Goal: Navigation & Orientation: Find specific page/section

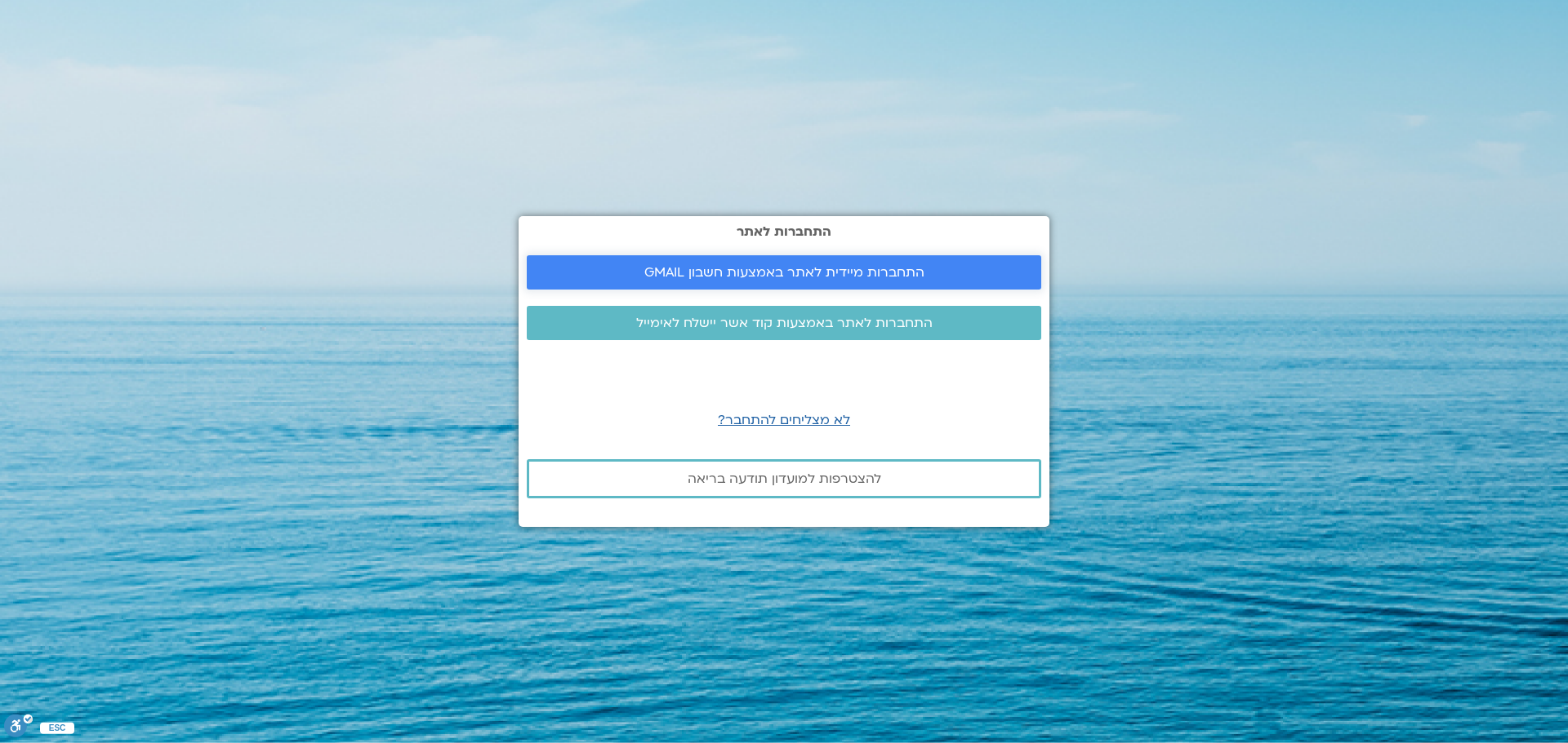
click at [769, 271] on span "התחברות מיידית לאתר באמצעות חשבון GMAIL" at bounding box center [784, 272] width 280 height 15
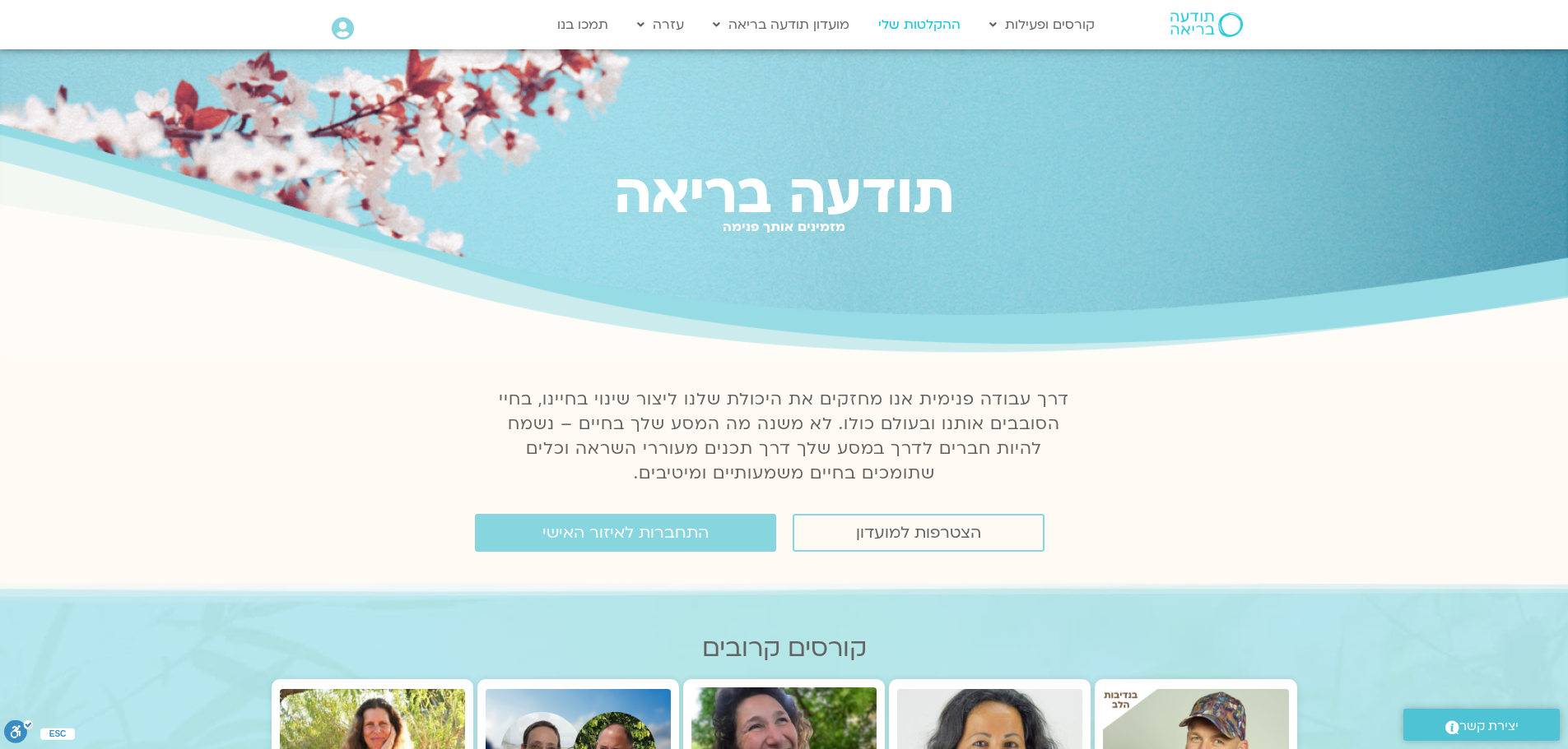
click at [933, 19] on link "ההקלטות שלי" at bounding box center [919, 24] width 99 height 31
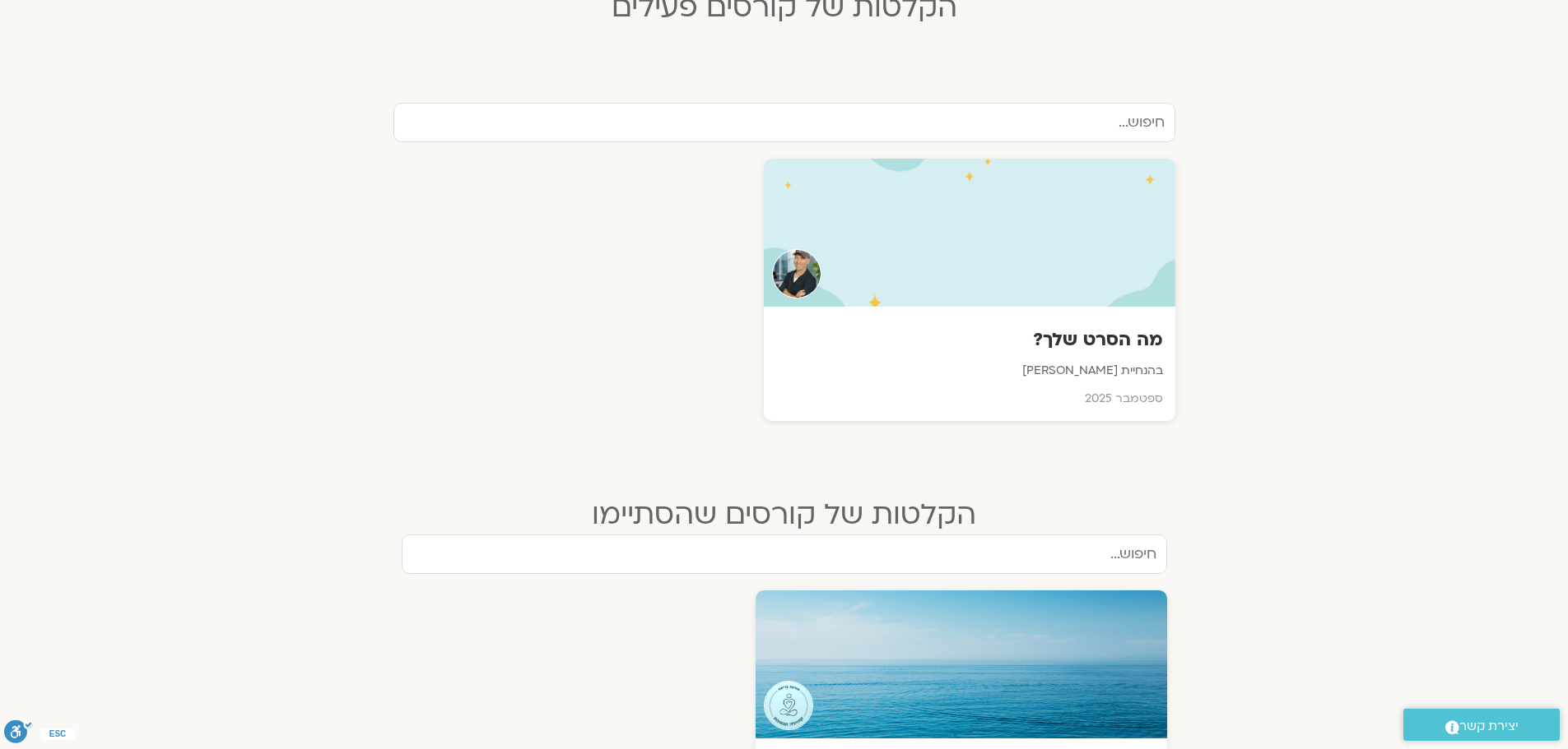
scroll to position [511, 0]
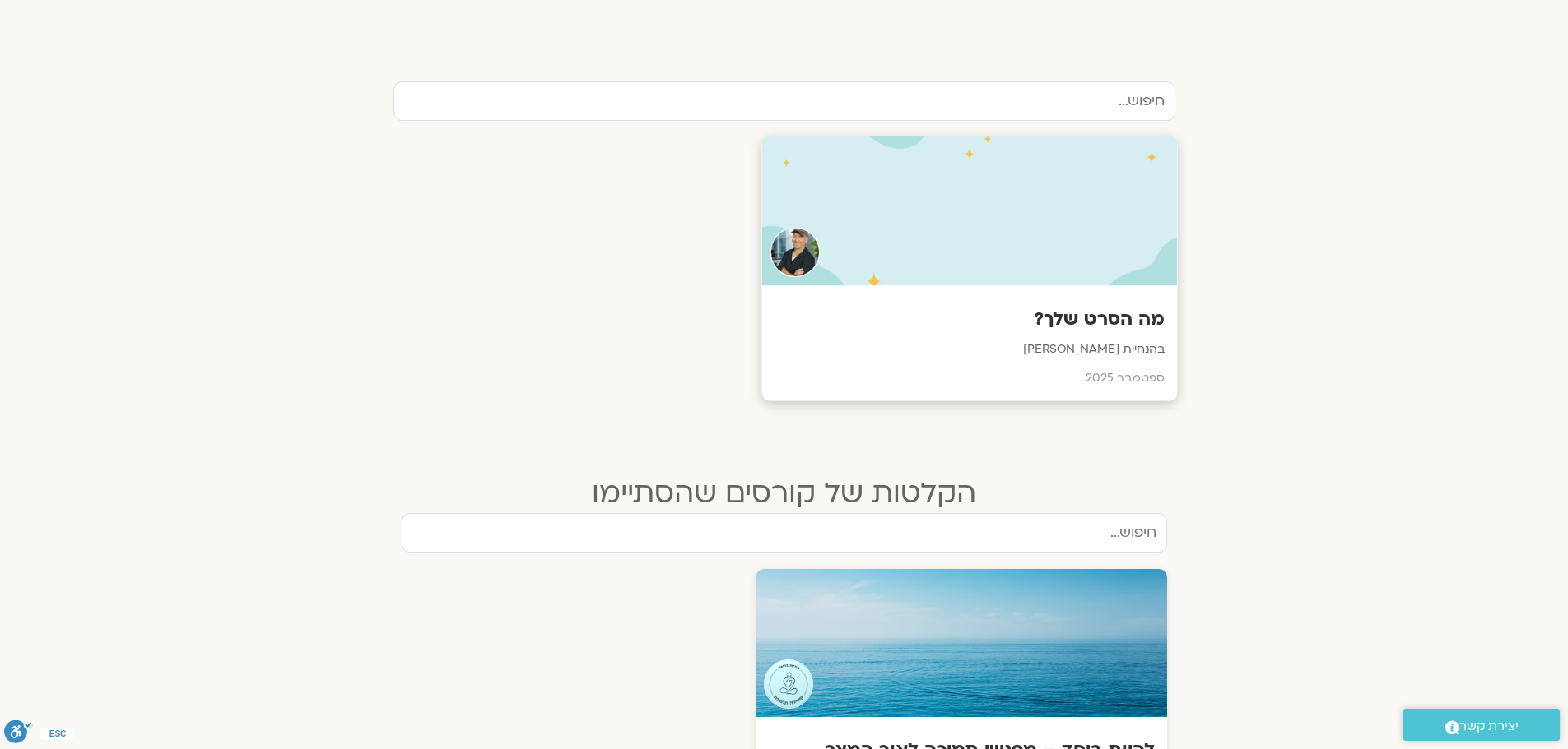
click at [1093, 345] on p "בהנחיית ג'יוואן ארי בוסתן" at bounding box center [969, 350] width 391 height 21
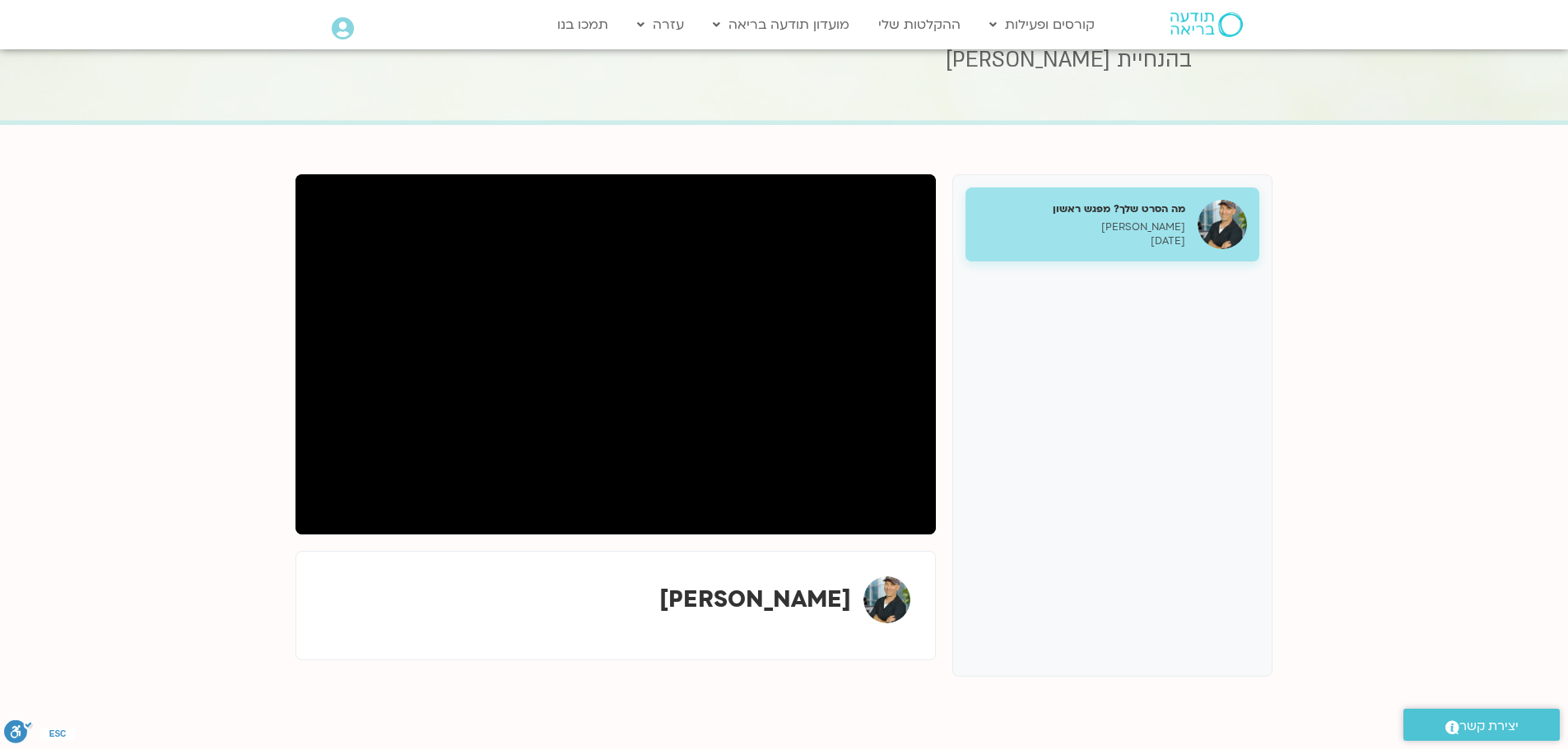
scroll to position [97, 0]
